Goal: Task Accomplishment & Management: Manage account settings

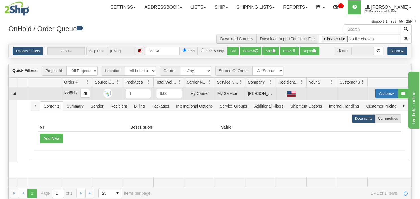
click at [390, 95] on button "Actions" at bounding box center [387, 94] width 23 height 10
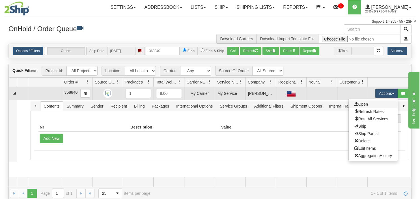
click at [377, 102] on link "Open" at bounding box center [373, 103] width 49 height 7
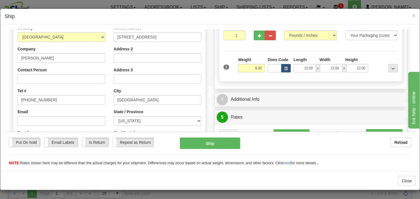
scroll to position [89, 0]
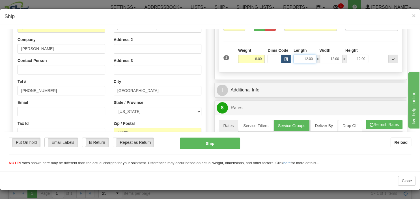
click at [306, 58] on input "12.00" at bounding box center [305, 58] width 22 height 8
type input "24.00"
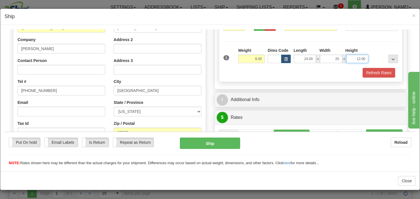
type input "20.00"
click at [380, 72] on button "Refresh Rates" at bounding box center [379, 73] width 33 height 10
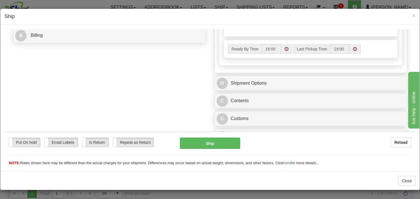
scroll to position [263, 0]
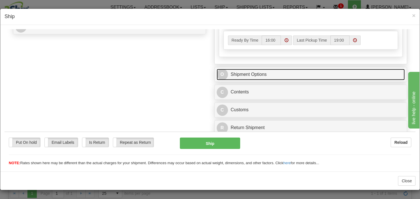
click at [235, 74] on link "O Shipment Options" at bounding box center [311, 75] width 189 height 12
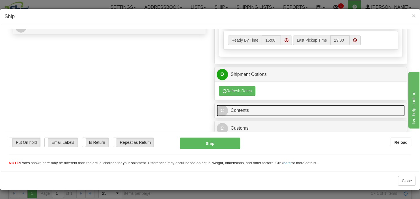
click at [233, 107] on link "C Contents" at bounding box center [311, 110] width 189 height 12
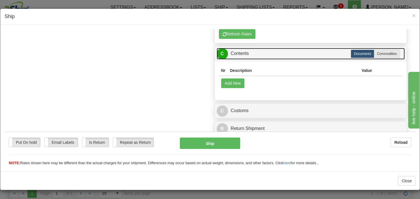
scroll to position [320, 0]
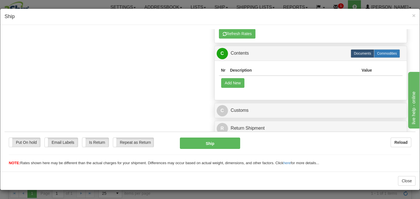
click at [391, 53] on label "Commodities" at bounding box center [387, 53] width 26 height 8
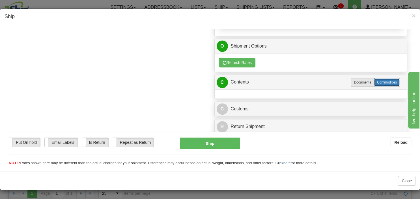
radio input "true"
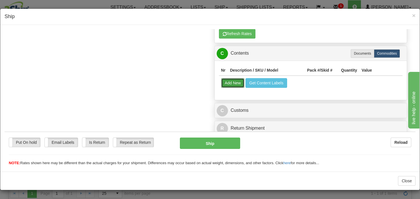
click at [235, 80] on button "Add New" at bounding box center [232, 83] width 23 height 10
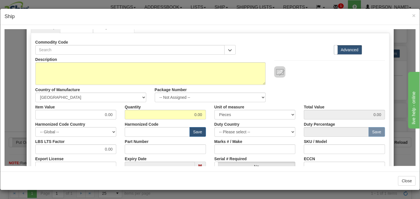
scroll to position [27, 0]
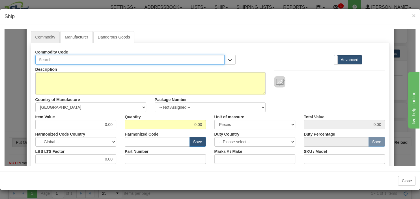
click at [88, 61] on input "text" at bounding box center [130, 60] width 190 height 10
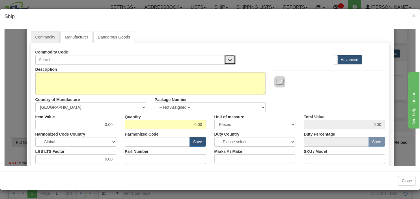
click at [228, 61] on span "button" at bounding box center [230, 60] width 4 height 4
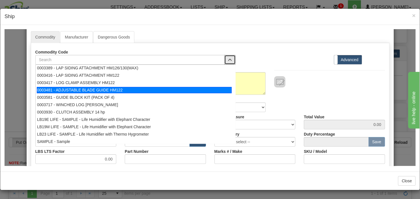
scroll to position [569, 0]
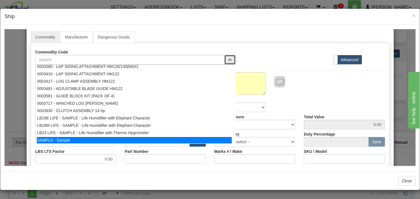
click at [60, 137] on div "SAMPLE - Sample" at bounding box center [134, 140] width 195 height 6
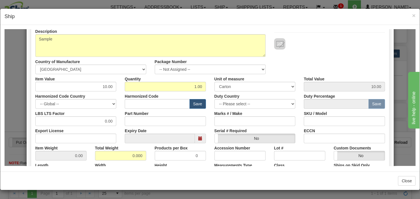
scroll to position [82, 0]
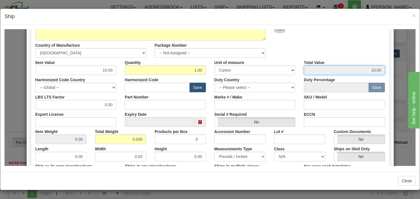
click at [372, 71] on input "10.00" at bounding box center [344, 70] width 81 height 10
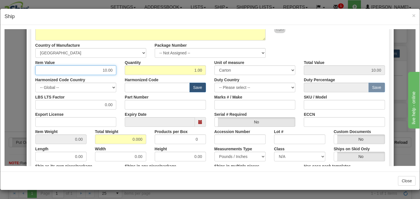
click at [107, 70] on input "10.00" at bounding box center [75, 70] width 81 height 10
type input "80.00"
click at [299, 51] on div "Description Sample Country of Manufacture -- Unknown -- AFGHANISTAN ALAND ISLAN…" at bounding box center [210, 34] width 358 height 48
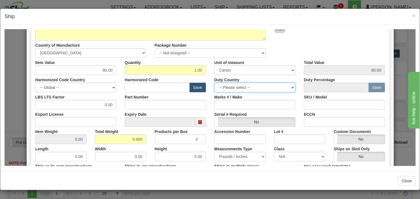
select select "US"
click option "UNITED STATES" at bounding box center [5, 29] width 0 height 0
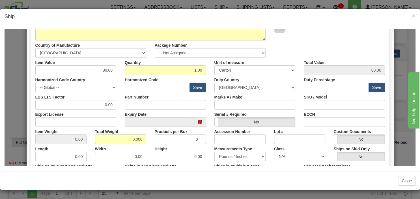
click at [299, 118] on div "Serial # Required Yes No" at bounding box center [255, 117] width 90 height 17
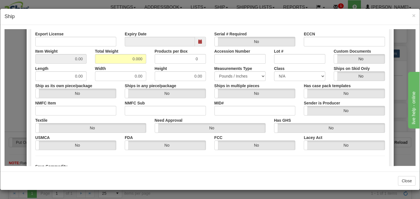
scroll to position [163, 0]
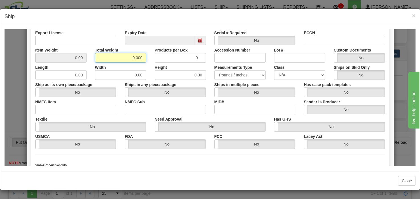
click at [133, 57] on input "0.000" at bounding box center [120, 58] width 51 height 10
type input "8.000"
type input "8.0000"
click at [194, 57] on input "0" at bounding box center [180, 58] width 51 height 10
type input "8"
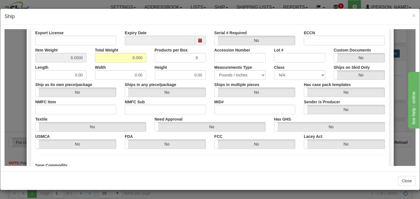
click at [118, 33] on div "Export License" at bounding box center [76, 36] width 90 height 17
click at [70, 75] on input "0.00" at bounding box center [60, 75] width 51 height 10
type input "24.00"
type input "20"
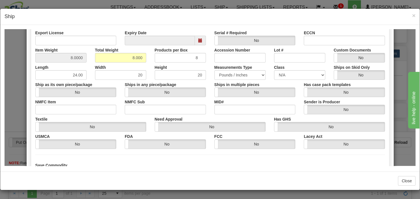
click at [295, 84] on div "Ships in multiple pieces Yes No" at bounding box center [255, 88] width 90 height 17
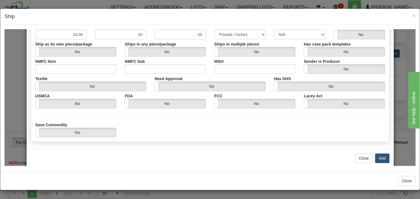
scroll to position [213, 0]
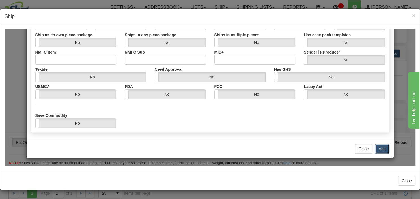
click at [381, 149] on button "Add" at bounding box center [382, 149] width 14 height 10
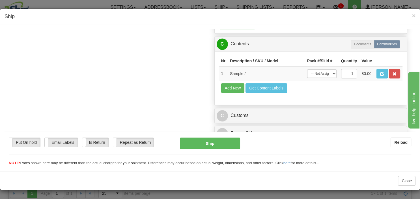
scroll to position [335, 0]
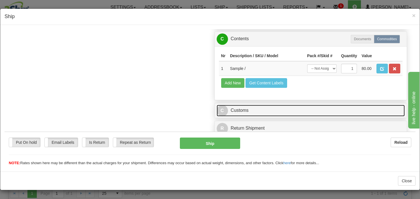
click at [263, 112] on link "C Customs" at bounding box center [311, 110] width 189 height 12
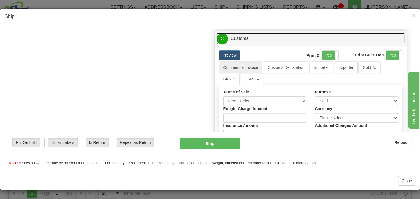
scroll to position [421, 0]
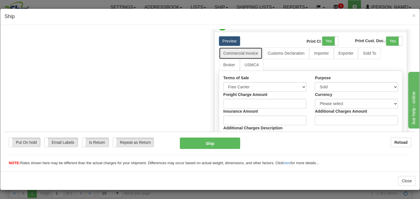
click at [244, 49] on link "Commercial Invoice" at bounding box center [241, 53] width 44 height 12
click at [397, 39] on label "Yes" at bounding box center [394, 40] width 16 height 9
click at [330, 38] on label "Yes" at bounding box center [330, 40] width 16 height 9
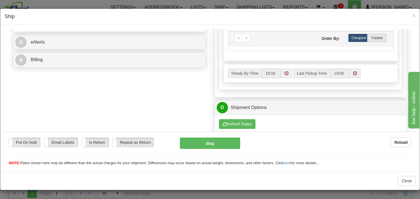
scroll to position [180, 0]
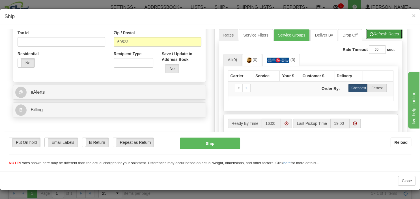
click at [386, 33] on button "Refresh Rates" at bounding box center [384, 34] width 37 height 10
click at [256, 60] on span "(0)" at bounding box center [255, 59] width 5 height 5
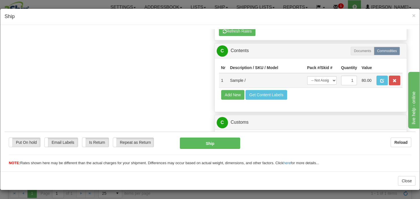
scroll to position [419, 0]
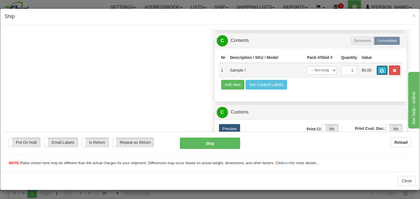
click at [384, 69] on span "button" at bounding box center [382, 71] width 4 height 4
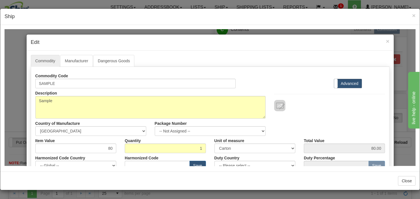
scroll to position [0, 0]
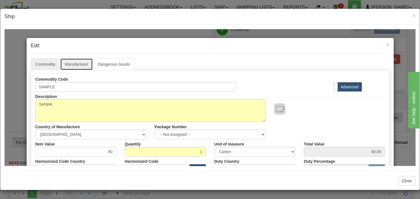
click at [86, 62] on link "Manufacturer" at bounding box center [76, 64] width 32 height 12
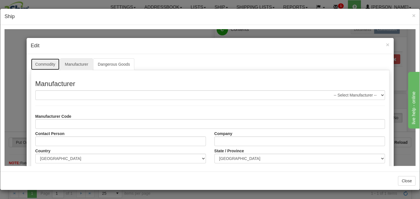
click at [36, 59] on link "Commodity" at bounding box center [45, 64] width 29 height 12
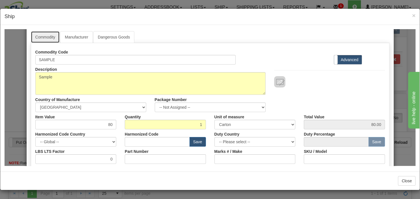
scroll to position [54, 0]
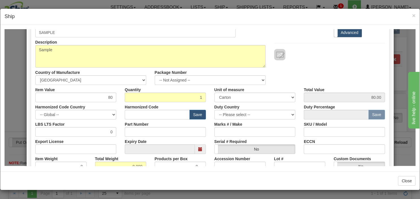
click at [121, 114] on div "Harmonized Code Save" at bounding box center [166, 110] width 90 height 17
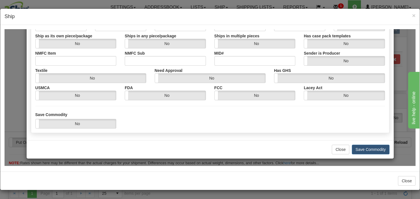
scroll to position [212, 0]
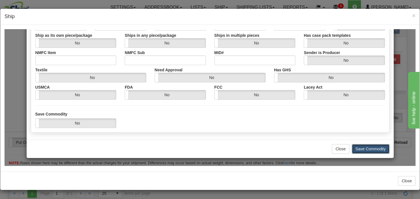
click at [361, 150] on button "Save Commodity" at bounding box center [371, 149] width 38 height 10
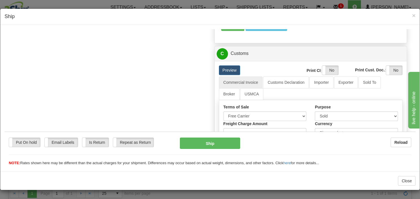
scroll to position [746, 0]
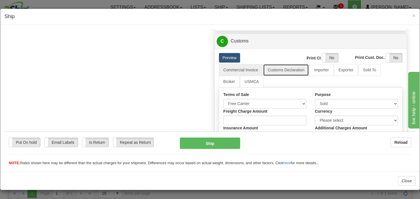
click at [291, 68] on link "Customs Declaration" at bounding box center [286, 70] width 46 height 12
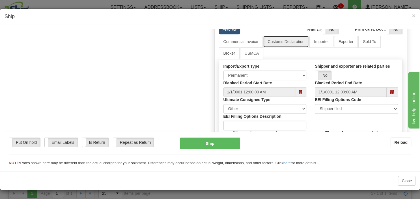
scroll to position [716, 0]
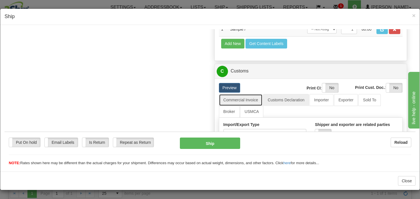
click at [245, 99] on link "Commercial Invoice" at bounding box center [241, 100] width 44 height 12
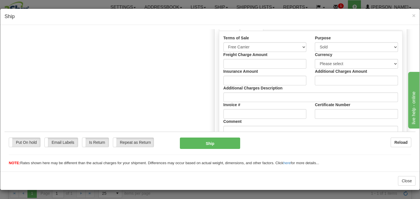
scroll to position [806, 0]
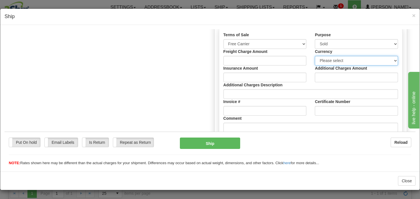
click at [315, 55] on select "Please select CAD USD EUR ZAR RON ANG ARN AUD AUS AWG BBD BFR BGN BHD BMD BND B…" at bounding box center [356, 60] width 83 height 10
select select "0"
click option "CAD" at bounding box center [5, 29] width 0 height 0
drag, startPoint x: 191, startPoint y: 106, endPoint x: 193, endPoint y: 104, distance: 3.0
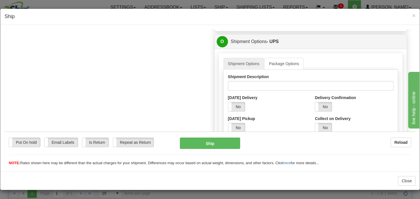
scroll to position [268, 0]
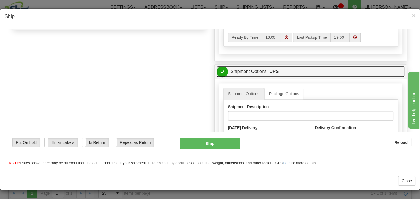
click at [257, 71] on link "O Shipment Options - UPS" at bounding box center [311, 72] width 189 height 12
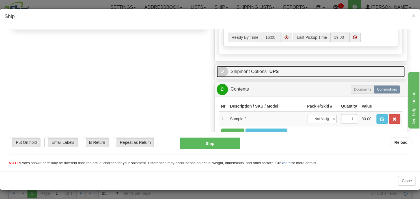
scroll to position [178, 0]
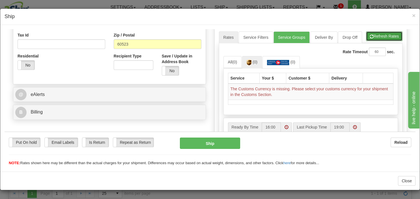
click at [386, 37] on button "Refresh Rates" at bounding box center [384, 36] width 37 height 10
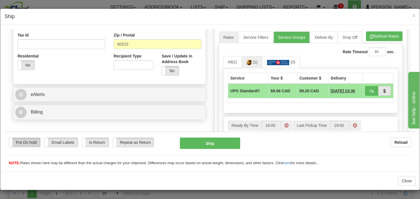
click at [23, 145] on label "Put On hold" at bounding box center [24, 142] width 31 height 9
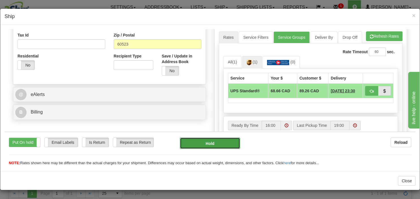
click at [201, 145] on button "Hold" at bounding box center [210, 142] width 60 height 11
type input "11"
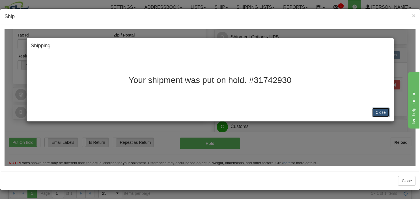
click at [385, 111] on button "Close" at bounding box center [381, 112] width 18 height 10
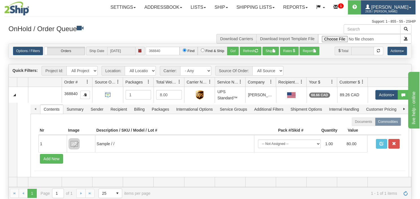
click at [381, 6] on span "[PERSON_NAME]" at bounding box center [389, 7] width 39 height 5
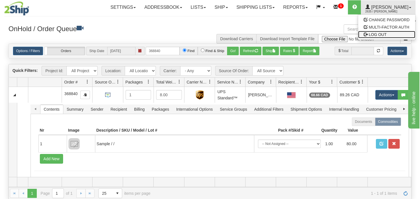
click at [372, 33] on span "LOG OUT" at bounding box center [378, 34] width 18 height 5
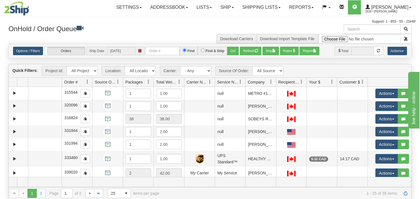
select select "7380"
click option "NATPATH" at bounding box center [0, 0] width 0 height 0
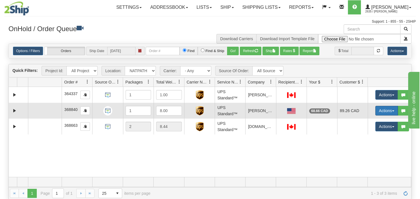
click at [393, 108] on button "Actions" at bounding box center [387, 111] width 23 height 10
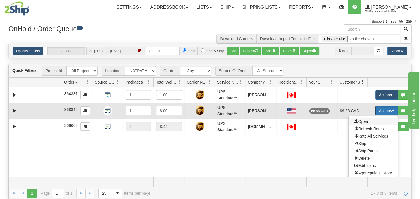
click at [364, 122] on span "Open" at bounding box center [362, 121] width 14 height 5
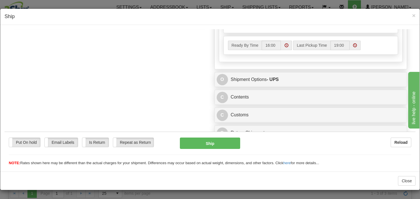
scroll to position [279, 0]
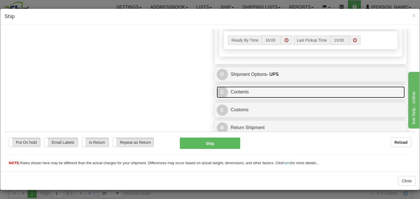
click at [245, 89] on link "C Contents" at bounding box center [311, 92] width 189 height 12
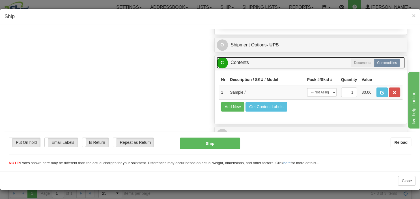
scroll to position [333, 0]
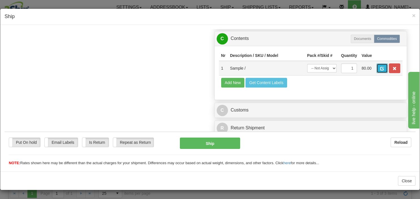
click at [384, 68] on span "button" at bounding box center [382, 69] width 4 height 4
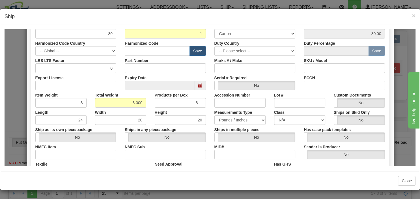
scroll to position [109, 0]
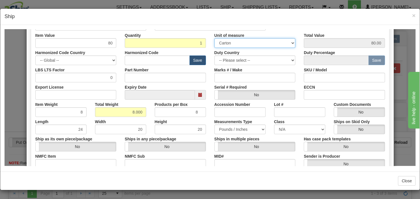
click at [215, 38] on select "3 Thousand Square Inches Adjustments 56 Pound Bushel Bag Barrel Board Feet Box …" at bounding box center [255, 43] width 81 height 10
select select "CS"
click option "Case" at bounding box center [5, 29] width 0 height 0
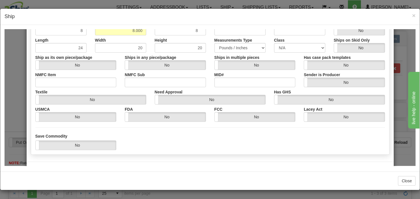
scroll to position [212, 0]
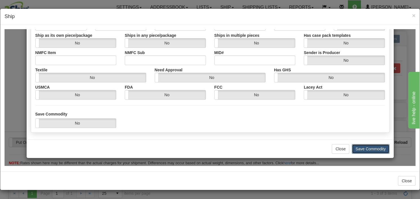
click at [359, 147] on button "Save Commodity" at bounding box center [371, 149] width 38 height 10
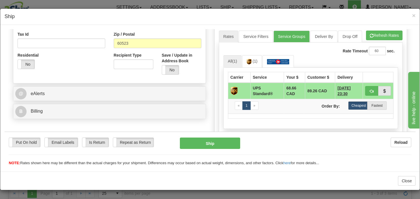
scroll to position [123, 0]
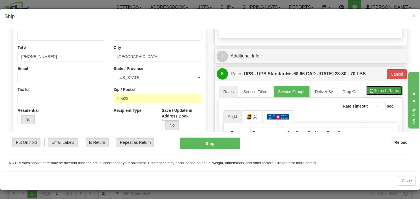
click at [391, 91] on button "Refresh Rates" at bounding box center [384, 90] width 37 height 10
type input "11"
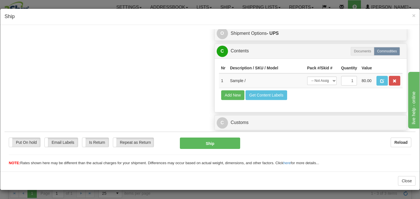
scroll to position [333, 0]
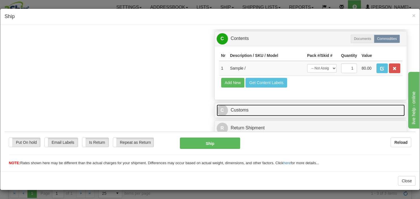
click at [277, 108] on link "C Customs" at bounding box center [311, 110] width 189 height 12
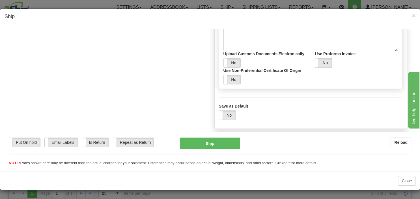
scroll to position [566, 0]
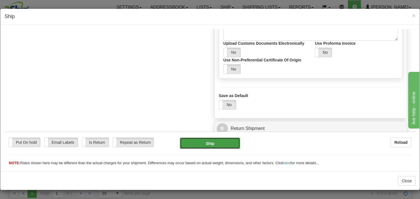
click at [216, 146] on button "Ship" at bounding box center [210, 142] width 60 height 11
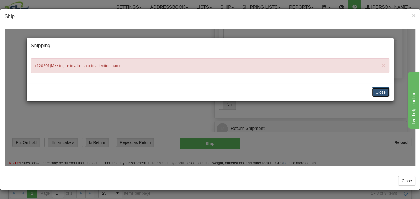
click at [382, 94] on button "Close" at bounding box center [381, 92] width 18 height 10
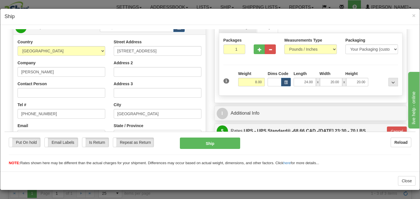
scroll to position [89, 0]
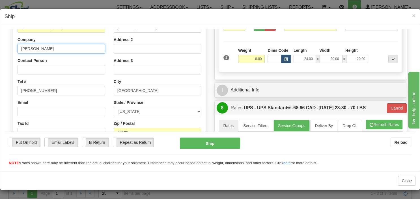
click at [22, 49] on input "LINSEY HERMAN" at bounding box center [62, 49] width 88 height 10
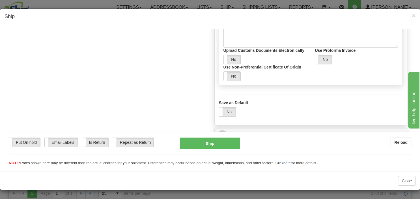
scroll to position [566, 0]
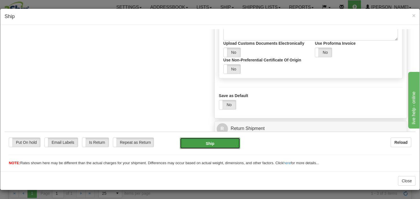
click at [200, 140] on button "Ship" at bounding box center [210, 142] width 60 height 11
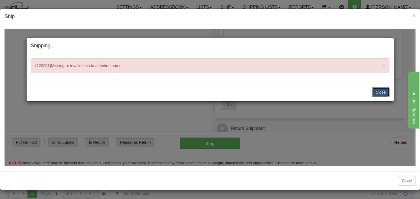
click at [381, 94] on button "Close" at bounding box center [381, 92] width 18 height 10
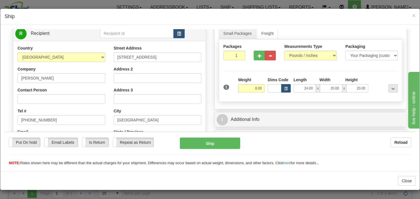
scroll to position [28, 0]
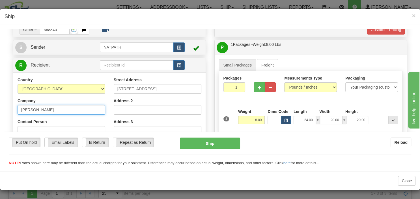
drag, startPoint x: 58, startPoint y: 109, endPoint x: 18, endPoint y: 110, distance: 39.4
click at [18, 110] on input "LINSEY HERMAN" at bounding box center [62, 110] width 88 height 10
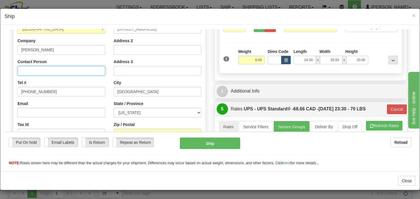
click at [39, 70] on input "Contact Person" at bounding box center [62, 71] width 88 height 10
paste input "LINSEY HERMAN"
type input "LINSEY HERMAN"
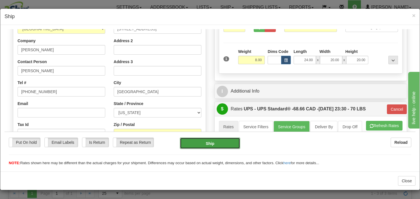
click at [195, 144] on button "Ship" at bounding box center [210, 142] width 60 height 11
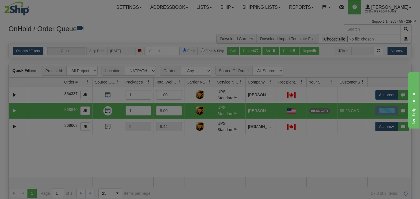
scroll to position [0, 0]
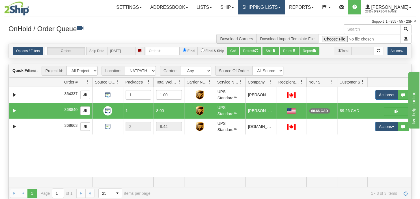
click at [275, 10] on link "Shipping lists" at bounding box center [261, 7] width 47 height 14
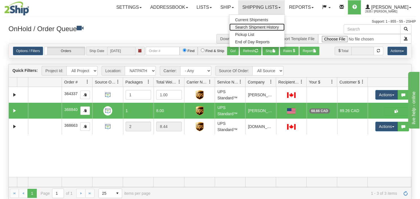
click at [278, 28] on span "Search Shipment History" at bounding box center [257, 27] width 44 height 5
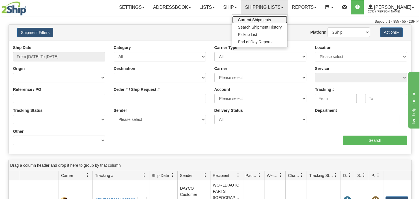
click at [285, 22] on link "Current Shipments" at bounding box center [259, 19] width 55 height 7
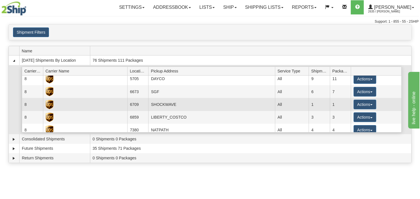
scroll to position [82, 0]
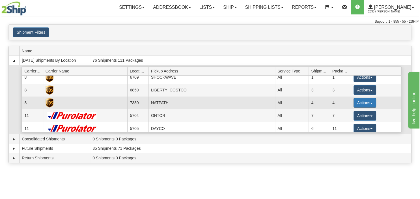
click at [362, 103] on button "Actions" at bounding box center [365, 103] width 23 height 10
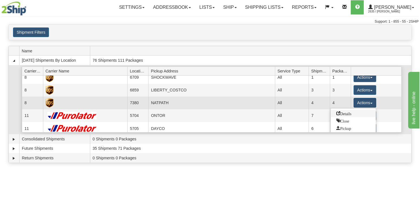
click at [352, 113] on span "Details" at bounding box center [344, 113] width 15 height 4
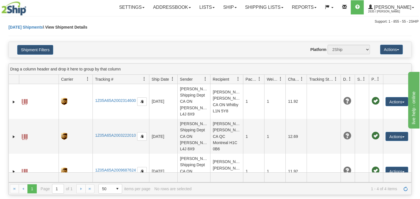
click at [87, 79] on span at bounding box center [87, 79] width 5 height 5
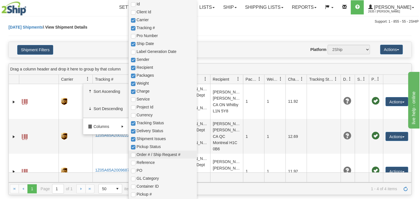
click at [155, 153] on span "Order # / Ship Request #" at bounding box center [166, 155] width 58 height 6
checkbox input "true"
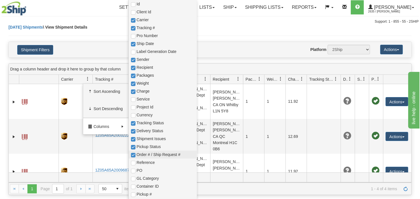
checkbox input "true"
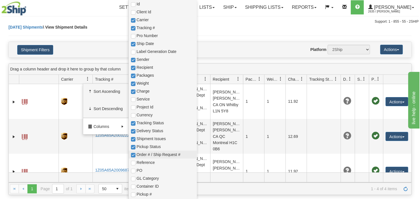
checkbox input "true"
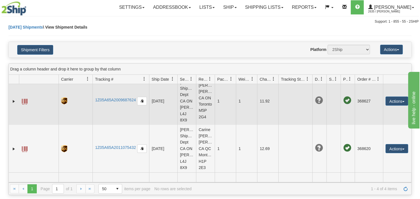
scroll to position [100, 0]
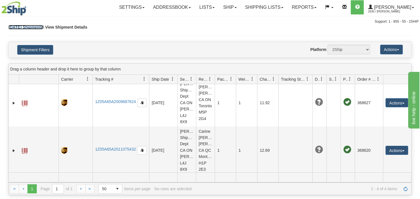
click at [29, 27] on link "Today Shipments" at bounding box center [25, 27] width 35 height 5
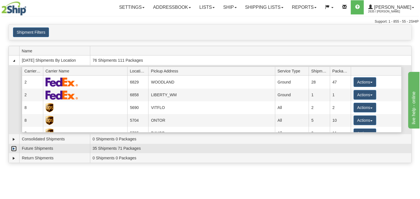
click at [16, 148] on link "Expand" at bounding box center [14, 149] width 6 height 6
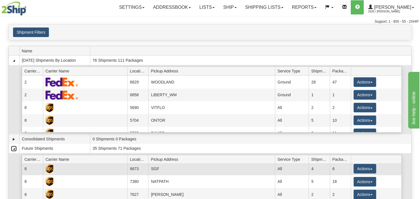
scroll to position [19, 0]
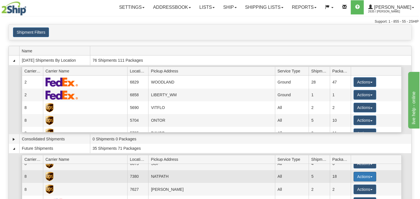
click at [357, 178] on button "Actions" at bounding box center [365, 177] width 23 height 10
click at [346, 188] on span "Details" at bounding box center [344, 187] width 15 height 4
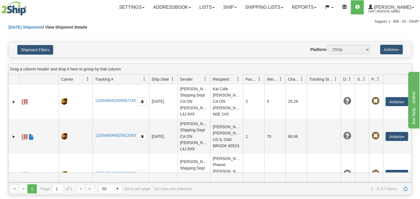
click at [88, 79] on span at bounding box center [87, 79] width 5 height 5
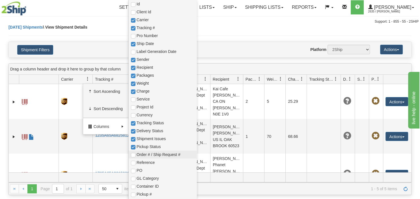
click at [147, 155] on span "Order # / Ship Request #" at bounding box center [166, 155] width 58 height 6
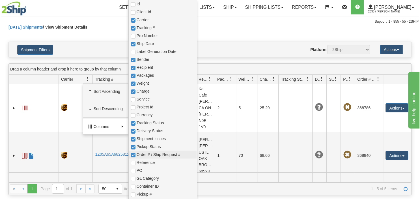
checkbox input "true"
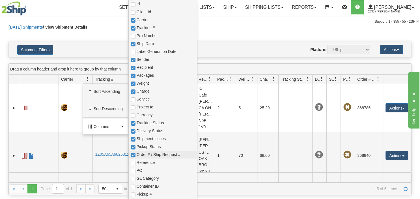
checkbox input "true"
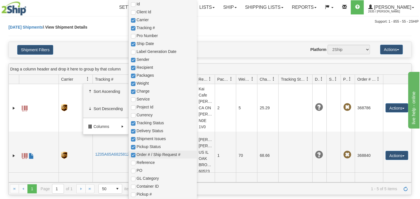
checkbox input "true"
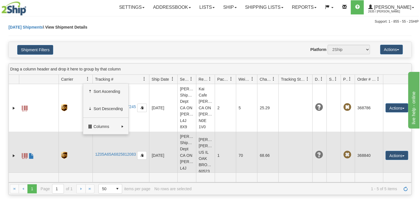
click at [24, 159] on span at bounding box center [25, 156] width 6 height 6
